Goal: Transaction & Acquisition: Purchase product/service

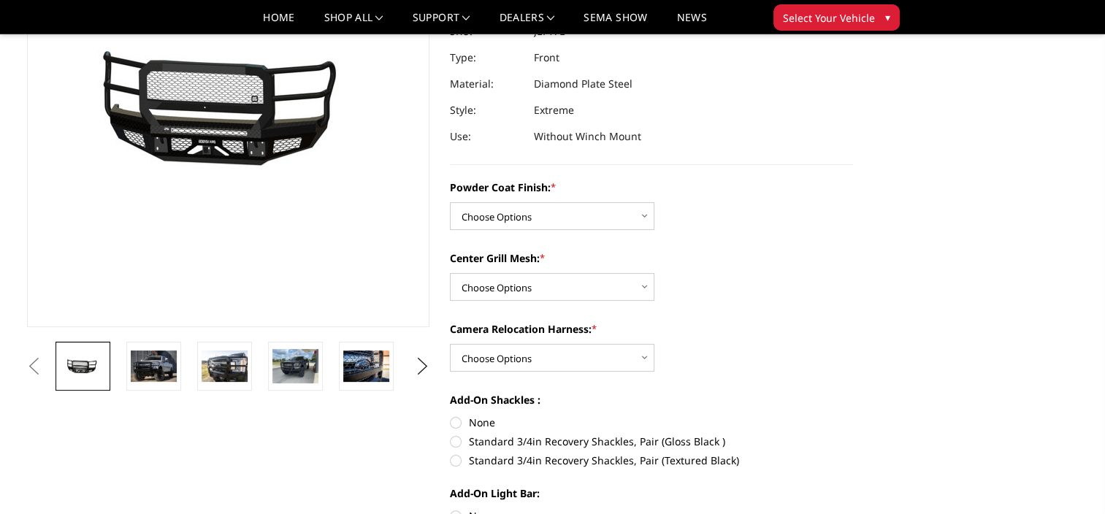
scroll to position [219, 0]
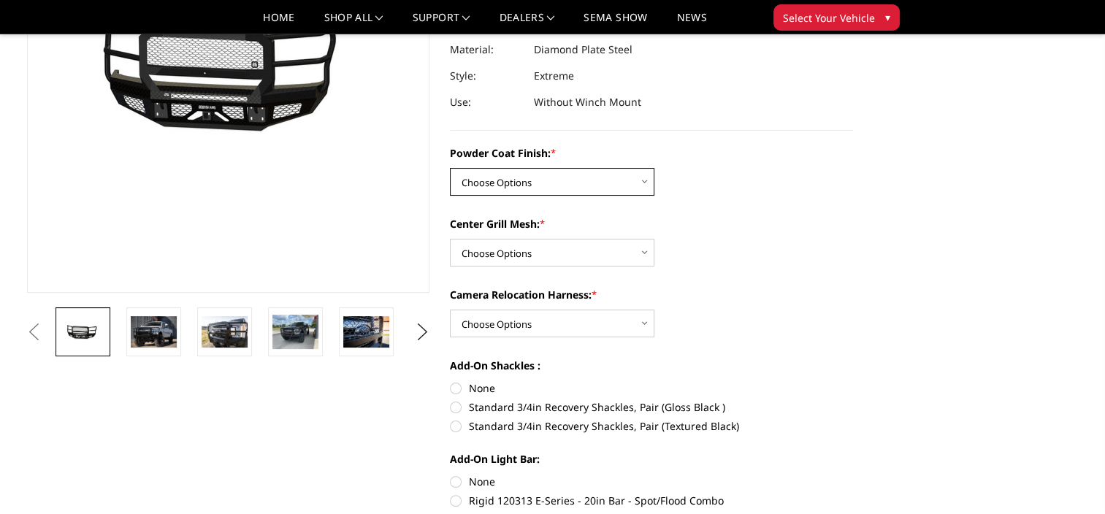
click at [646, 178] on select "Choose Options Bare Metal Gloss Black Powder Coat Textured Black Powder Coat" at bounding box center [552, 182] width 205 height 28
select select "3223"
click at [450, 168] on select "Choose Options Bare Metal Gloss Black Powder Coat Textured Black Powder Coat" at bounding box center [552, 182] width 205 height 28
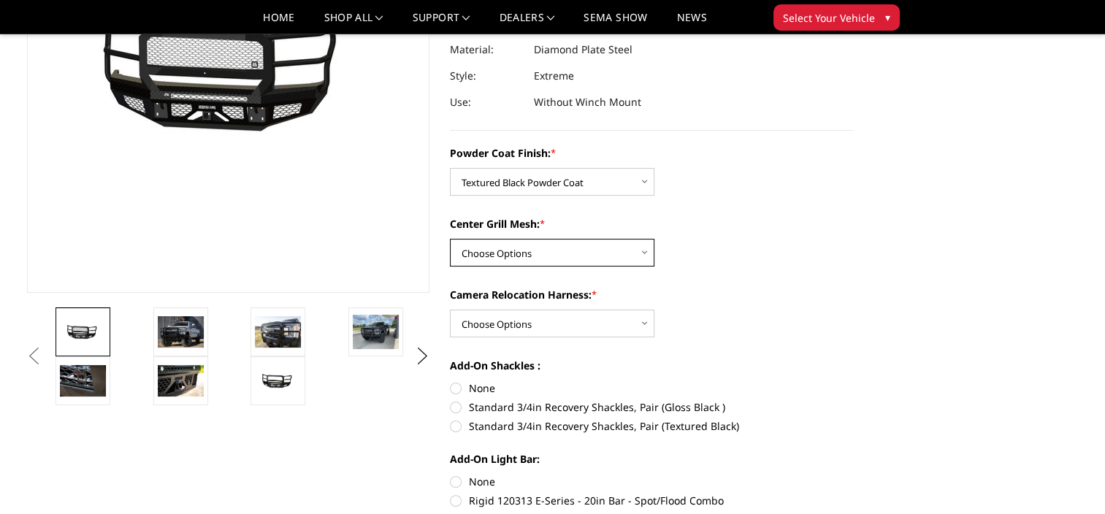
click at [640, 253] on select "Choose Options WITH Expanded Metal in Center Grill WITHOUT Expanded Metal in Ce…" at bounding box center [552, 253] width 205 height 28
select select "3224"
click at [450, 239] on select "Choose Options WITH Expanded Metal in Center Grill WITHOUT Expanded Metal in Ce…" at bounding box center [552, 253] width 205 height 28
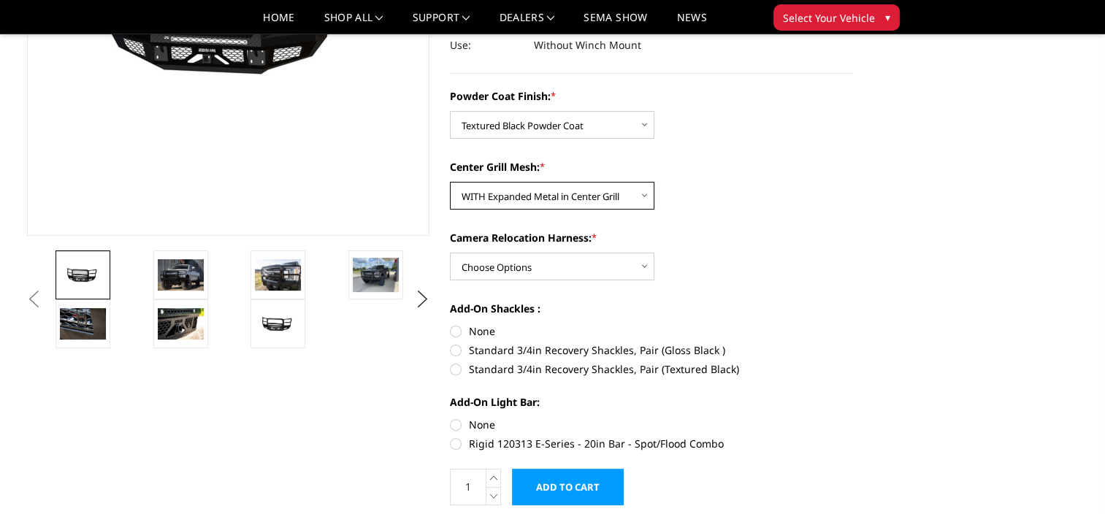
scroll to position [292, 0]
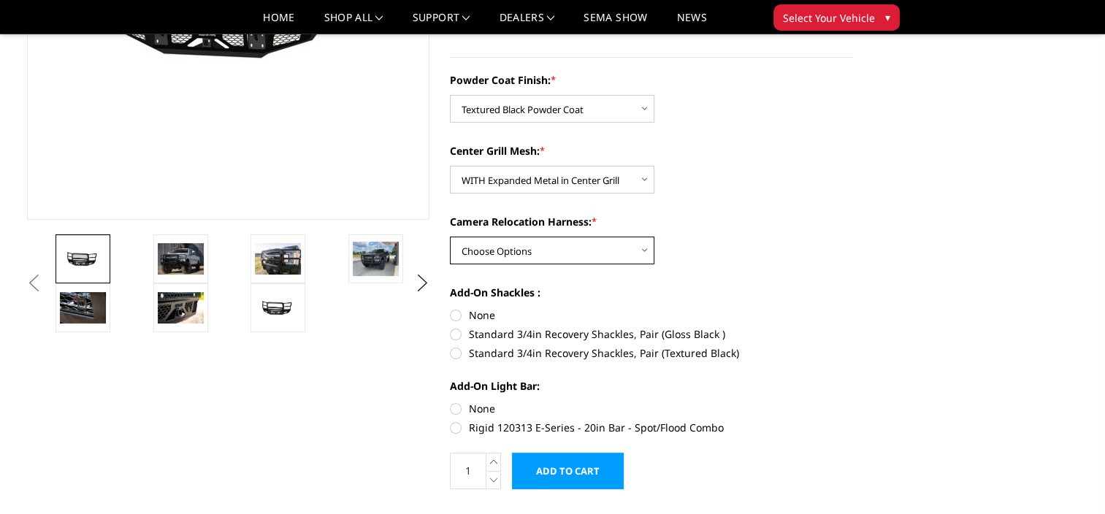
click at [646, 251] on select "Choose Options WITH Camera Relocation Harness WITHOUT Camera Relocation Harness" at bounding box center [552, 251] width 205 height 28
select select "3227"
click at [450, 237] on select "Choose Options WITH Camera Relocation Harness WITHOUT Camera Relocation Harness" at bounding box center [552, 251] width 205 height 28
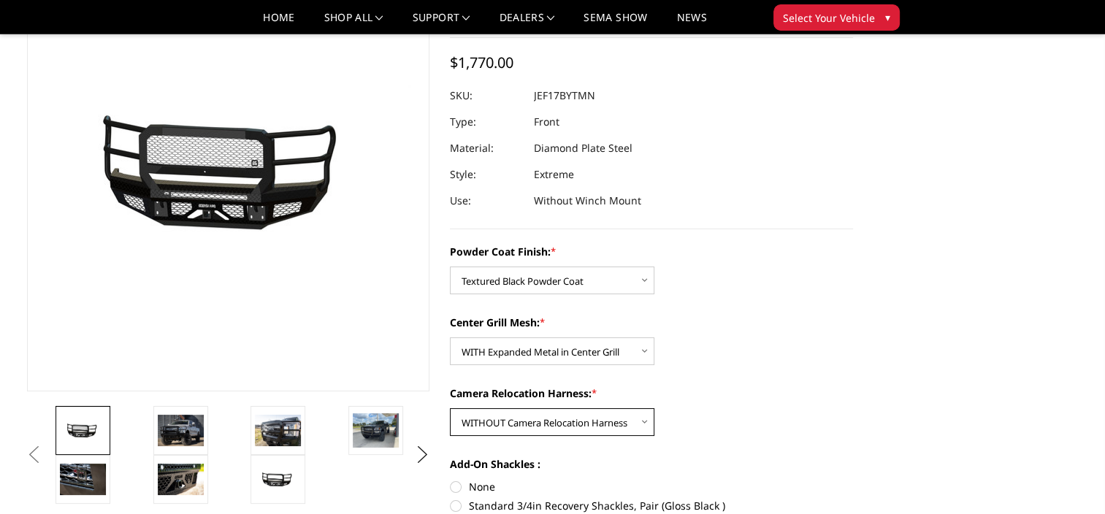
scroll to position [146, 0]
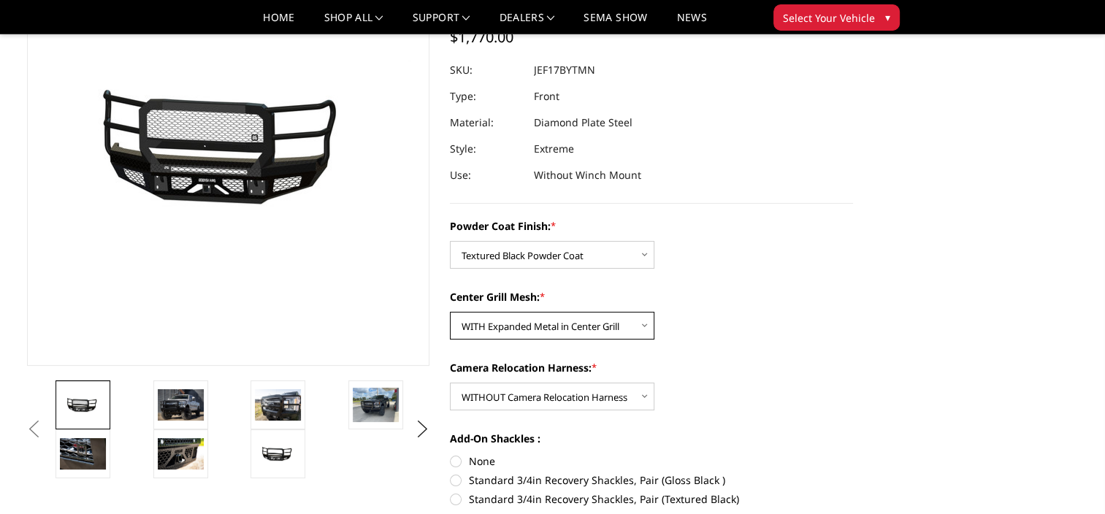
click at [646, 322] on select "Choose Options WITH Expanded Metal in Center Grill WITHOUT Expanded Metal in Ce…" at bounding box center [552, 326] width 205 height 28
select select "3225"
click at [450, 312] on select "Choose Options WITH Expanded Metal in Center Grill WITHOUT Expanded Metal in Ce…" at bounding box center [552, 326] width 205 height 28
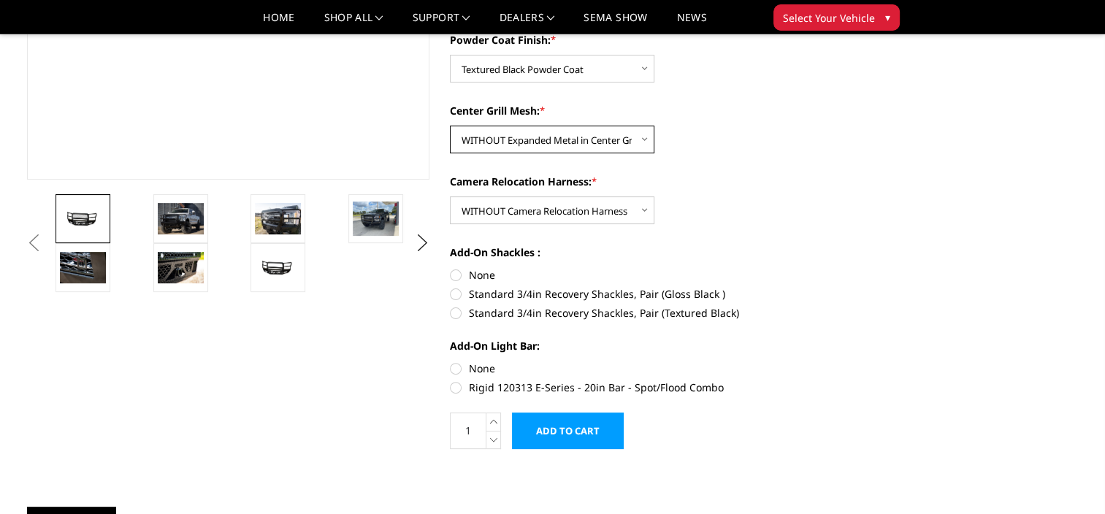
scroll to position [365, 0]
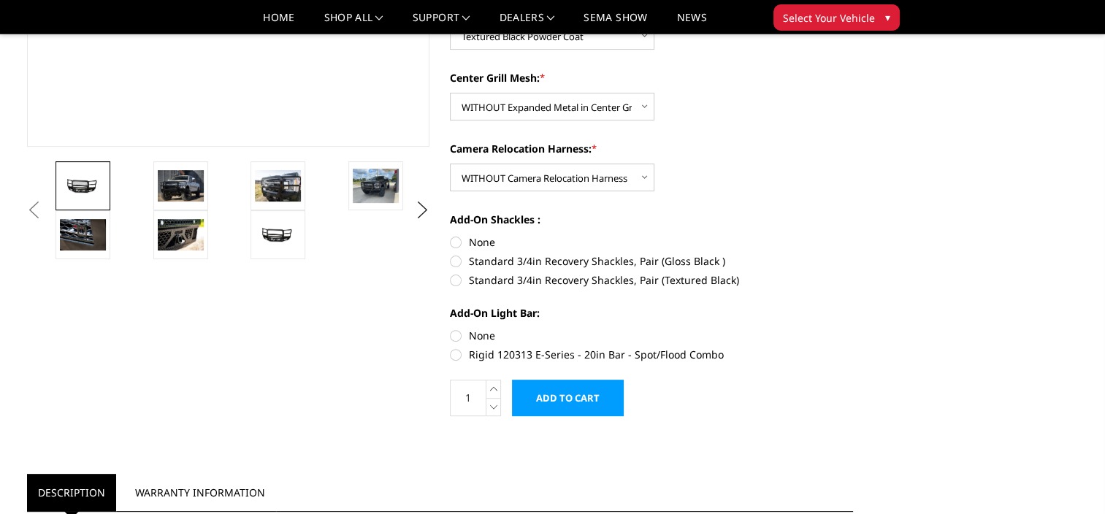
click at [459, 336] on label "None" at bounding box center [651, 335] width 403 height 15
click at [451, 329] on input "None" at bounding box center [450, 328] width 1 height 1
radio input "true"
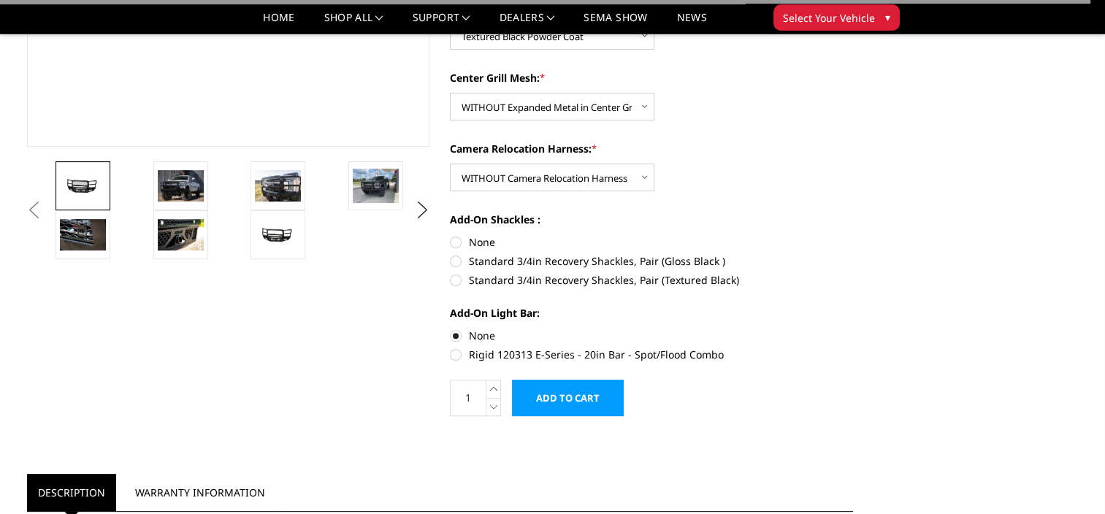
click at [456, 241] on label "None" at bounding box center [651, 241] width 403 height 15
click at [451, 235] on input "None" at bounding box center [450, 234] width 1 height 1
radio input "true"
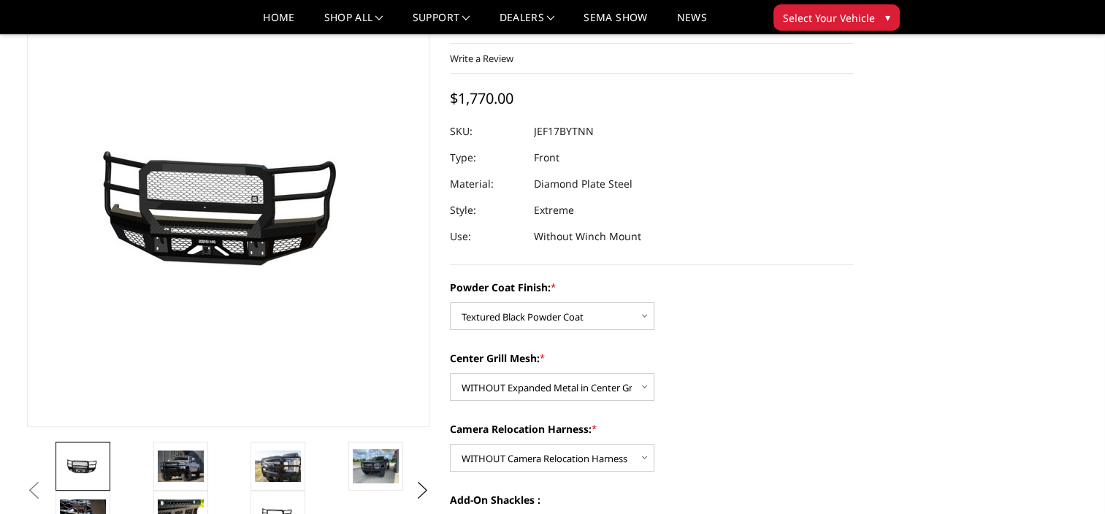
scroll to position [0, 0]
